Goal: Task Accomplishment & Management: Complete application form

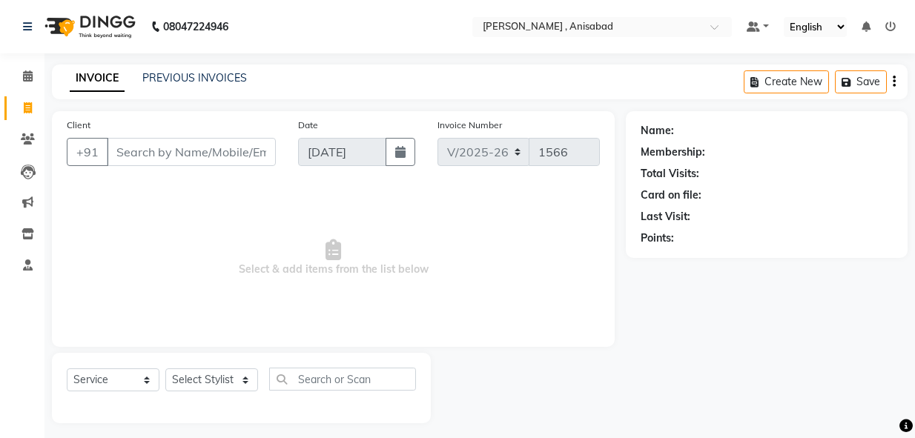
select select "6967"
select select "service"
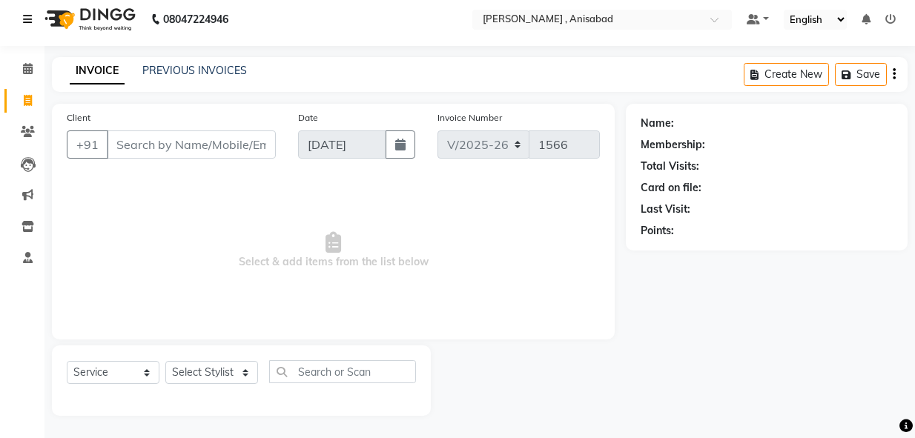
scroll to position [7, 0]
click at [242, 375] on select "Select Stylist ANIMA SINGH md [PERSON_NAME] [PERSON_NAME] [PERSON_NAME]" at bounding box center [211, 372] width 93 height 23
select select "55248"
click at [165, 361] on select "Select Stylist ANIMA SINGH md [PERSON_NAME] [PERSON_NAME] [PERSON_NAME]" at bounding box center [211, 372] width 93 height 23
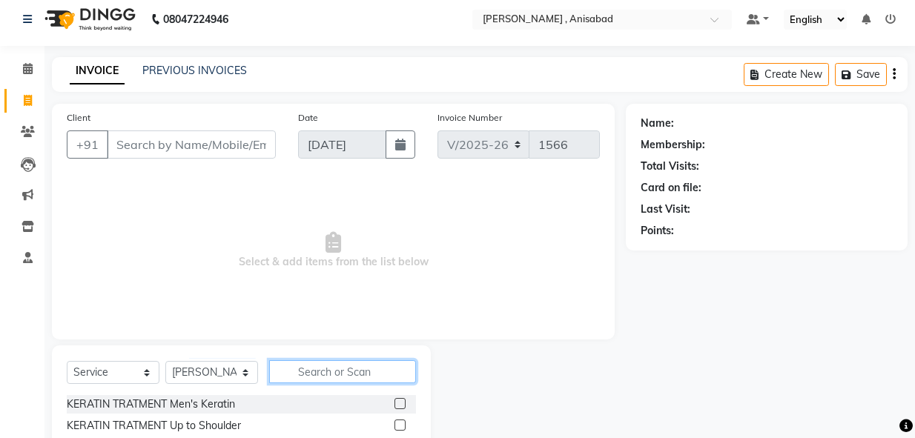
click at [312, 372] on input "text" at bounding box center [342, 371] width 147 height 23
type input "cl"
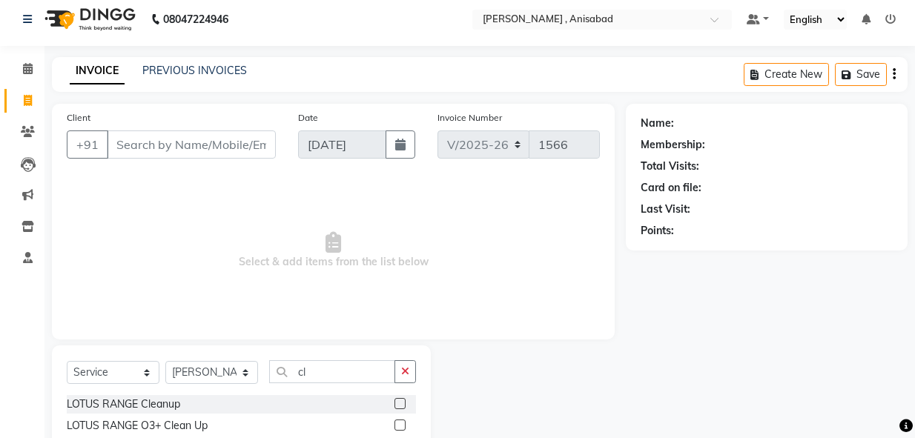
click at [398, 426] on label at bounding box center [400, 425] width 11 height 11
click at [398, 426] on input "checkbox" at bounding box center [400, 426] width 10 height 10
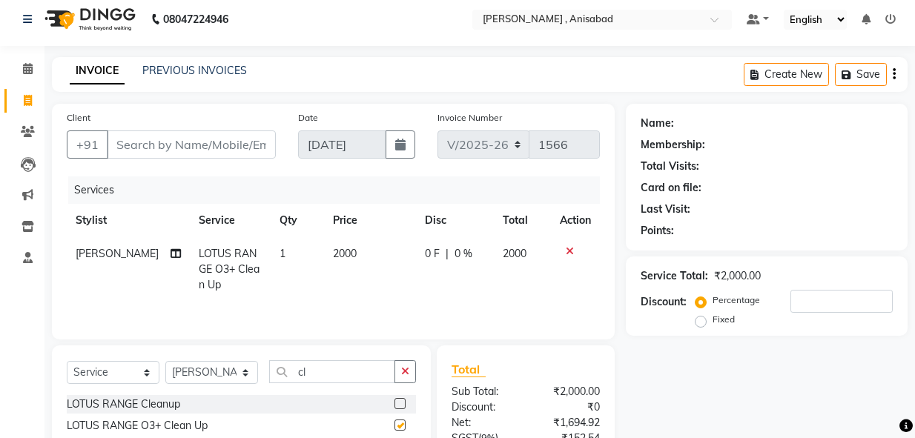
checkbox input "false"
click at [175, 140] on input "Client" at bounding box center [191, 145] width 169 height 28
type input "8"
type input "0"
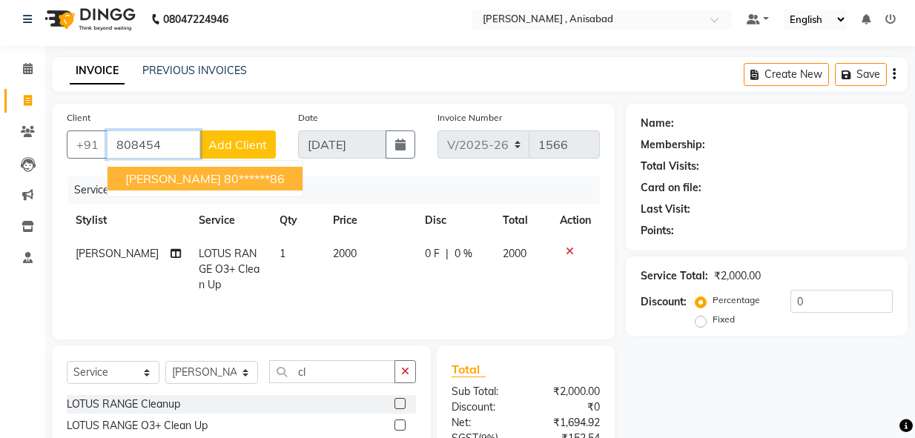
click at [179, 174] on span "[PERSON_NAME]" at bounding box center [173, 178] width 96 height 15
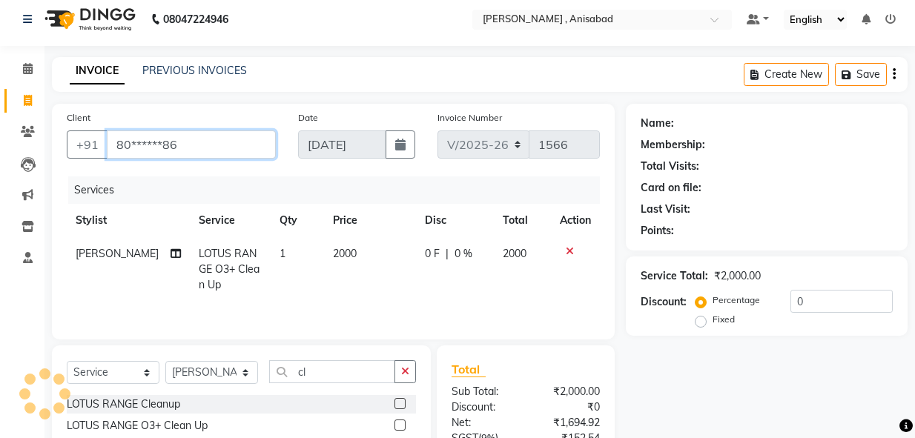
type input "80******86"
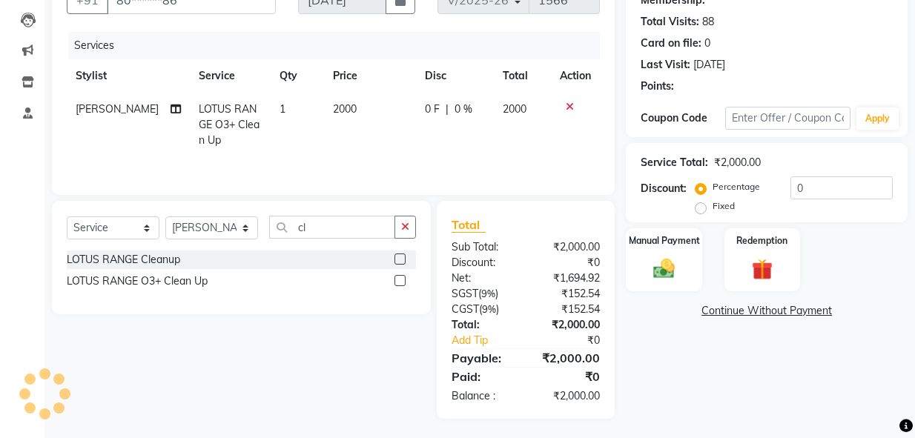
scroll to position [156, 0]
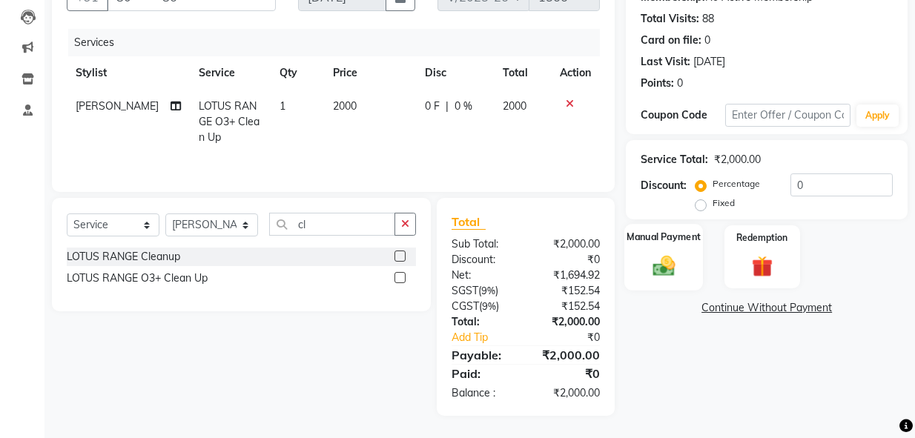
click at [666, 273] on img at bounding box center [664, 265] width 36 height 25
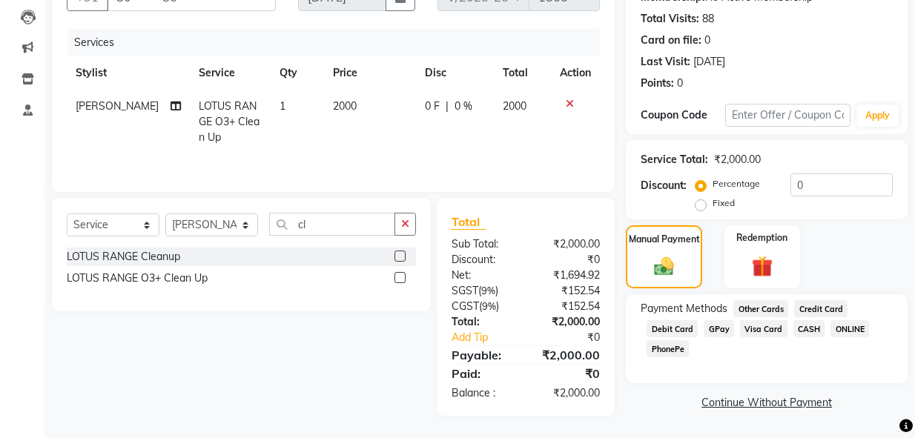
click at [717, 329] on span "GPay" at bounding box center [719, 328] width 30 height 17
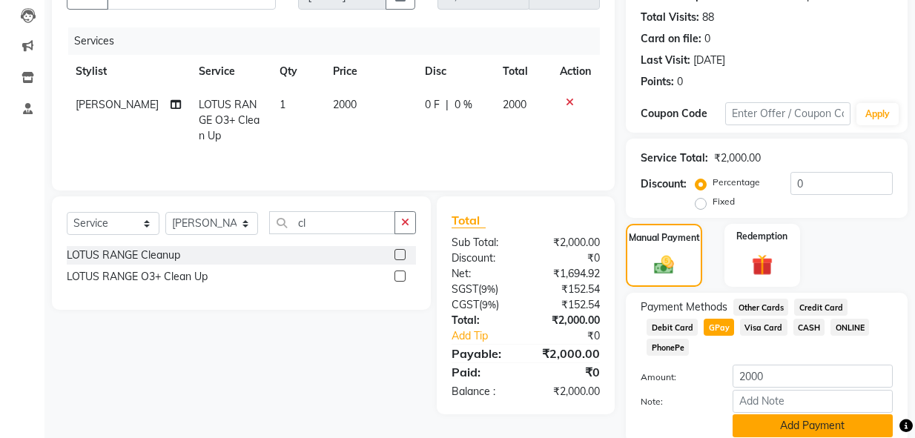
click at [815, 423] on button "Add Payment" at bounding box center [813, 426] width 160 height 23
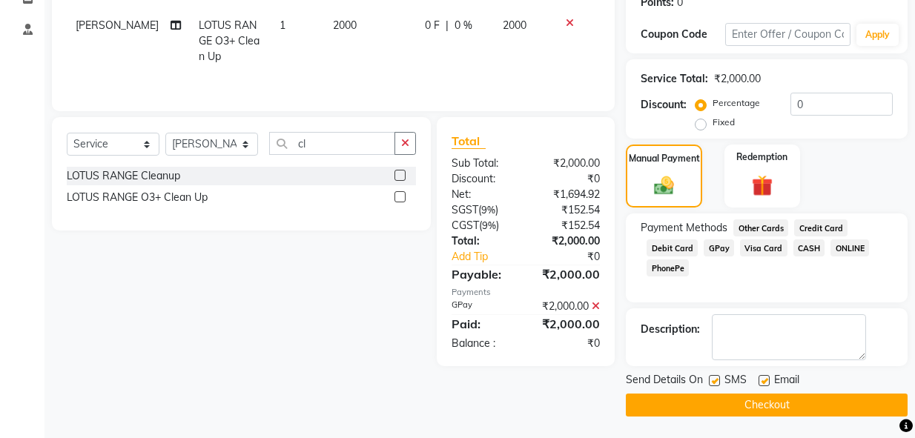
scroll to position [237, 0]
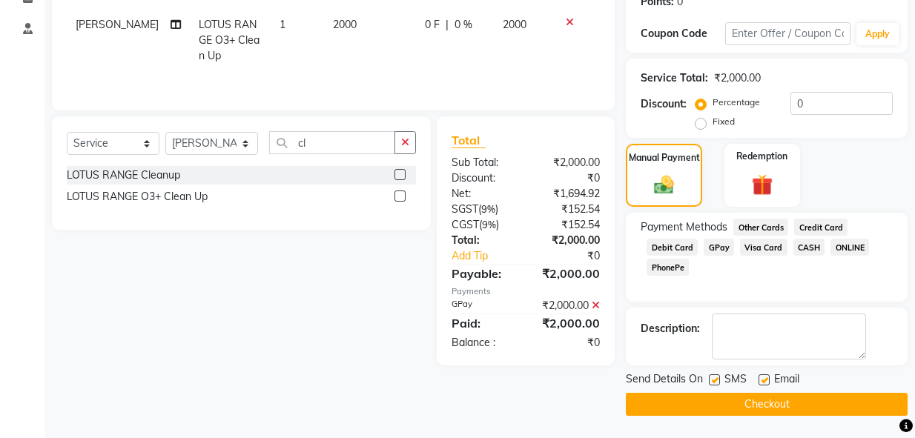
click at [802, 403] on button "Checkout" at bounding box center [767, 404] width 282 height 23
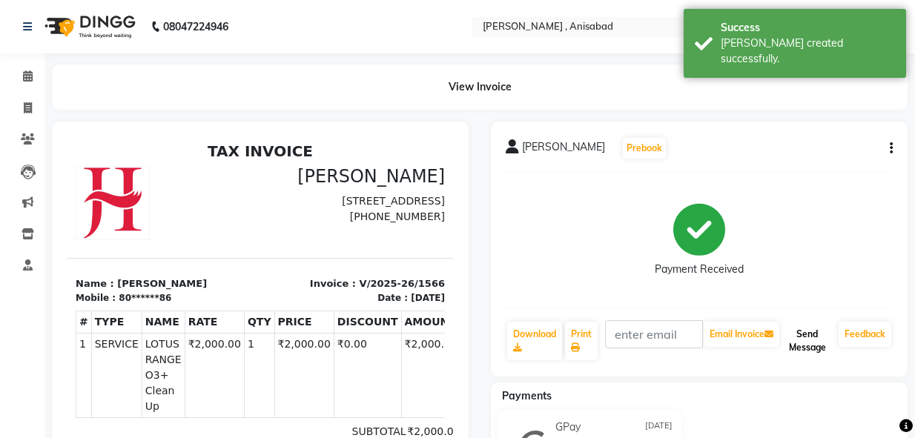
click at [802, 333] on button "Send Message" at bounding box center [807, 341] width 50 height 39
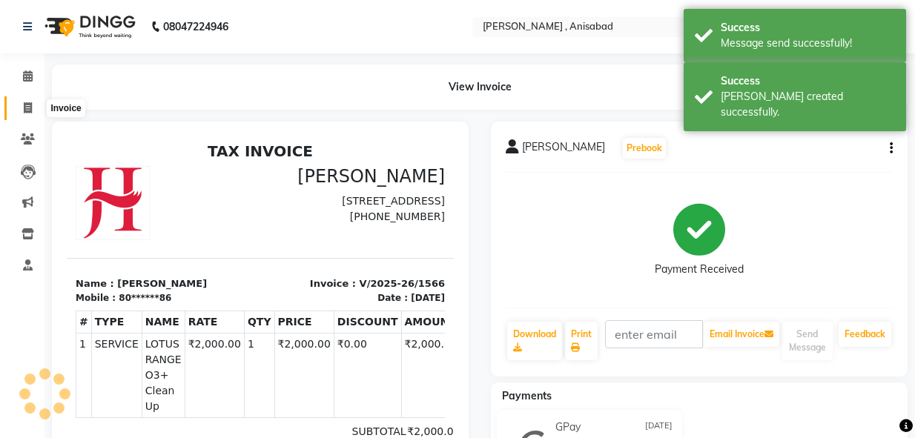
click at [33, 111] on span at bounding box center [28, 108] width 26 height 17
select select "service"
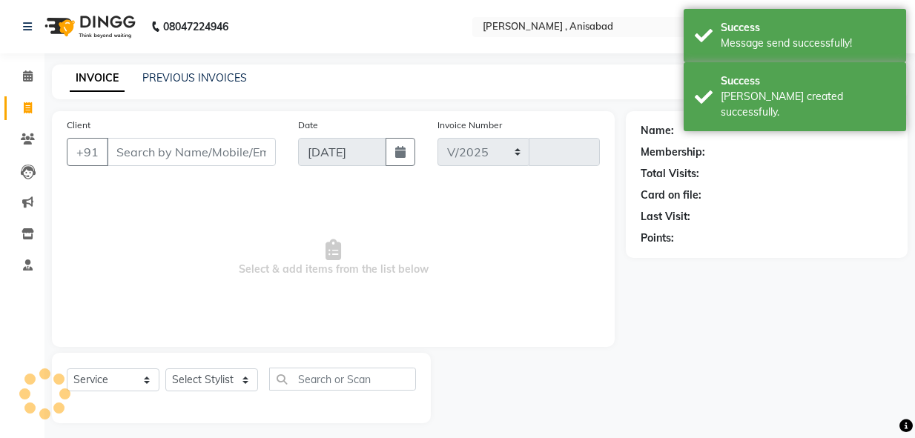
select select "6967"
type input "1567"
